Goal: Information Seeking & Learning: Learn about a topic

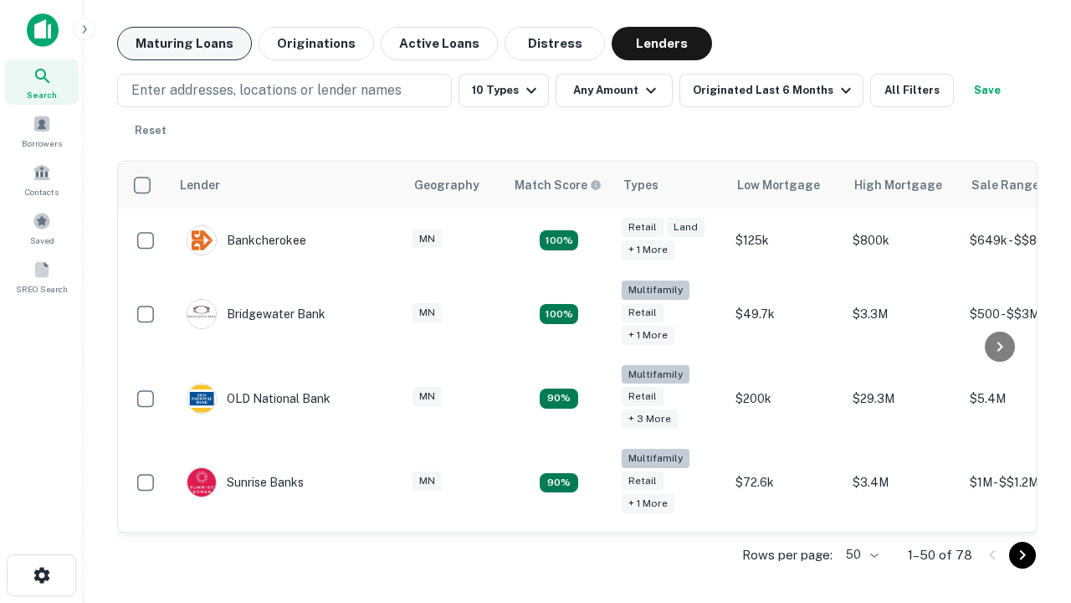
click at [184, 44] on button "Maturing Loans" at bounding box center [184, 43] width 135 height 33
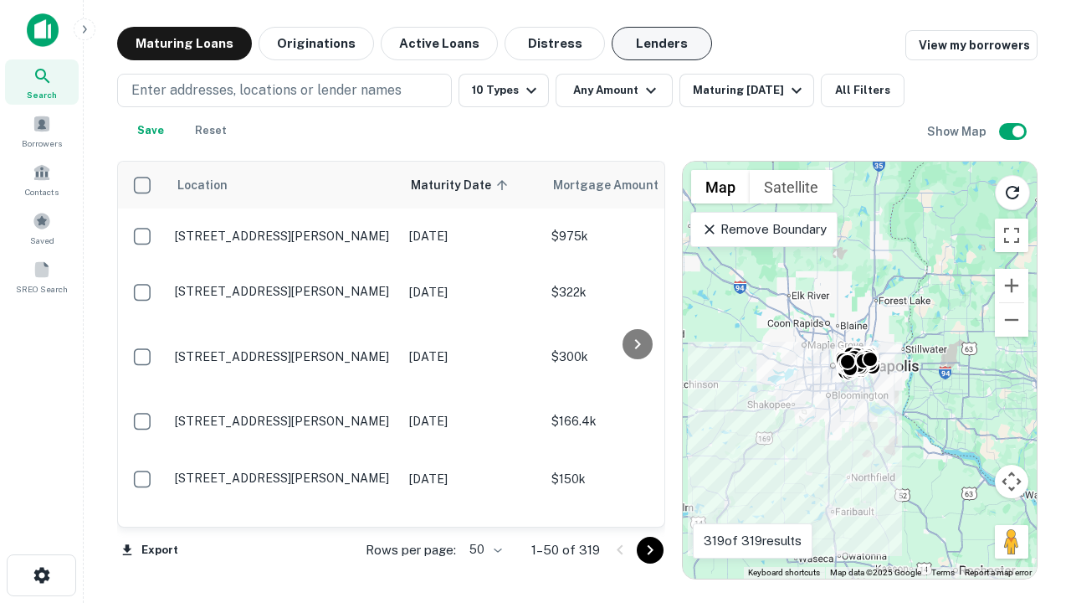
click at [662, 44] on button "Lenders" at bounding box center [662, 43] width 100 height 33
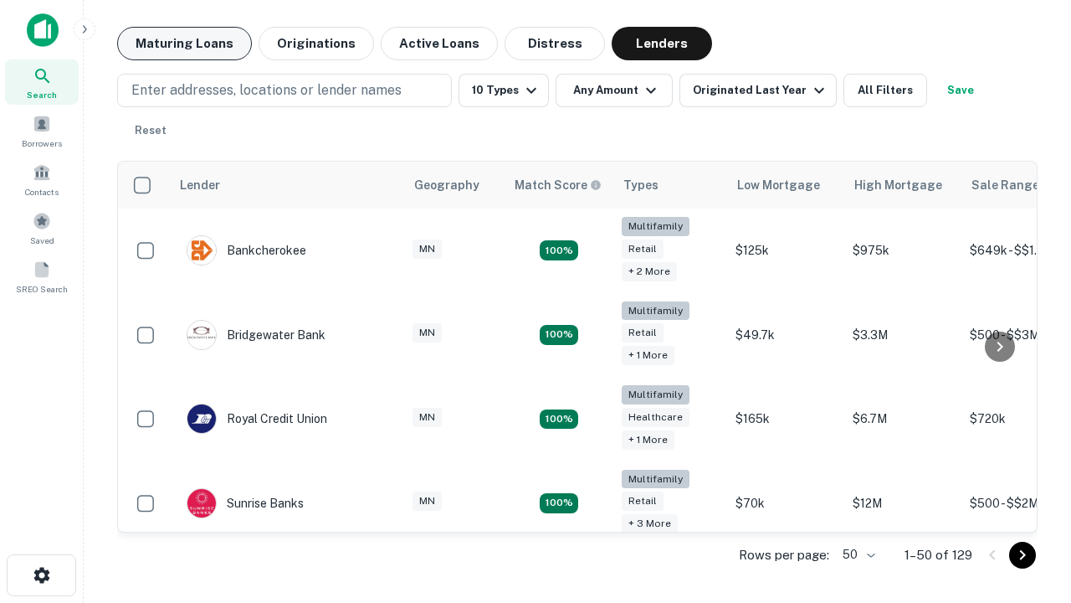
click at [184, 44] on button "Maturing Loans" at bounding box center [184, 43] width 135 height 33
